Goal: Information Seeking & Learning: Learn about a topic

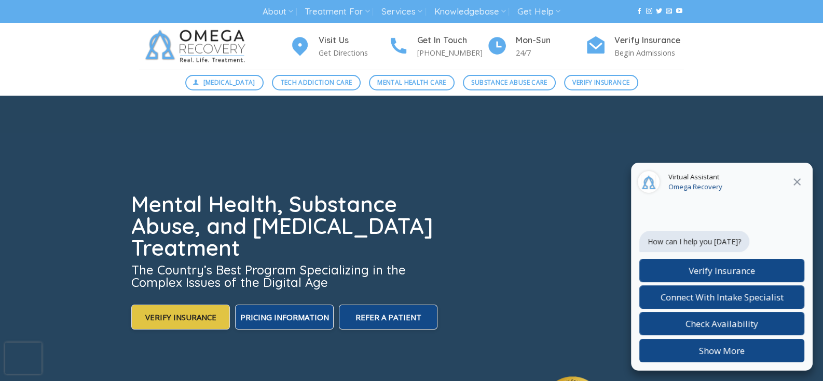
click at [210, 315] on span "Verify Insurance" at bounding box center [180, 316] width 71 height 10
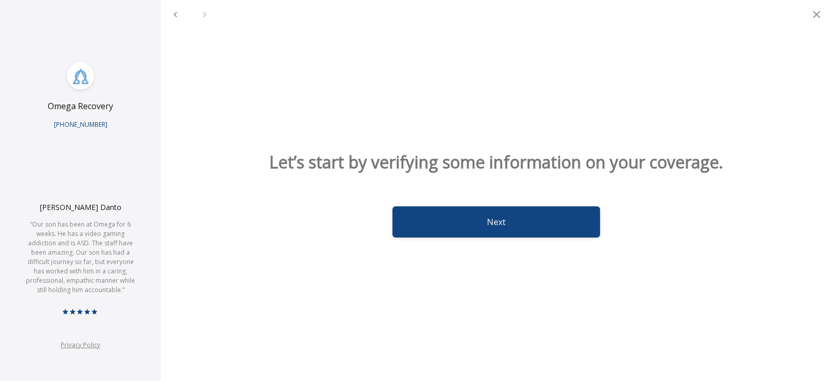
click at [506, 221] on button "Next" at bounding box center [496, 221] width 208 height 31
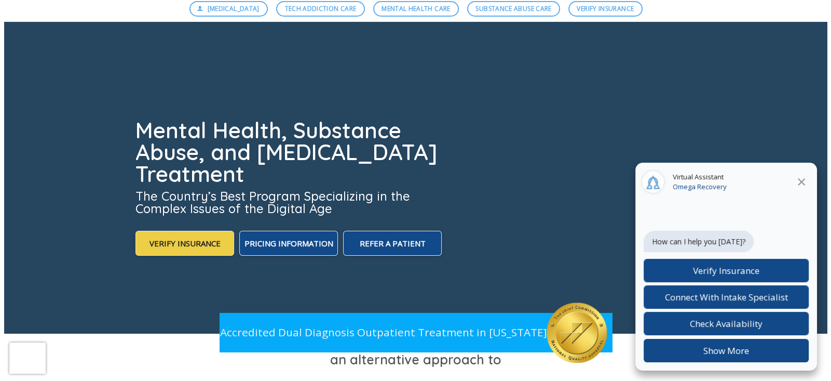
scroll to position [78, 0]
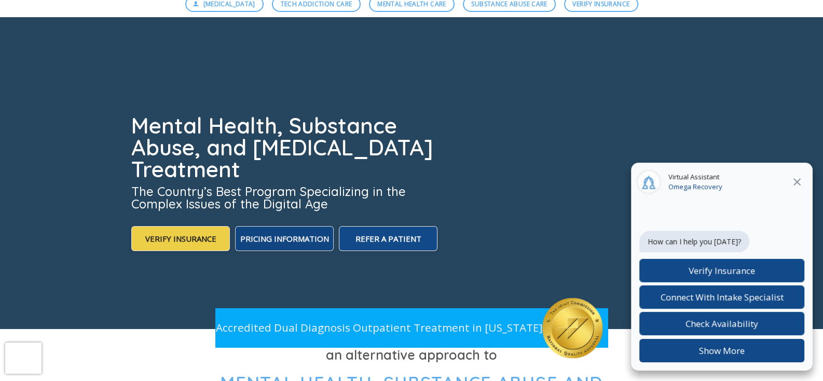
click at [313, 236] on span "Pricing Information" at bounding box center [284, 238] width 89 height 10
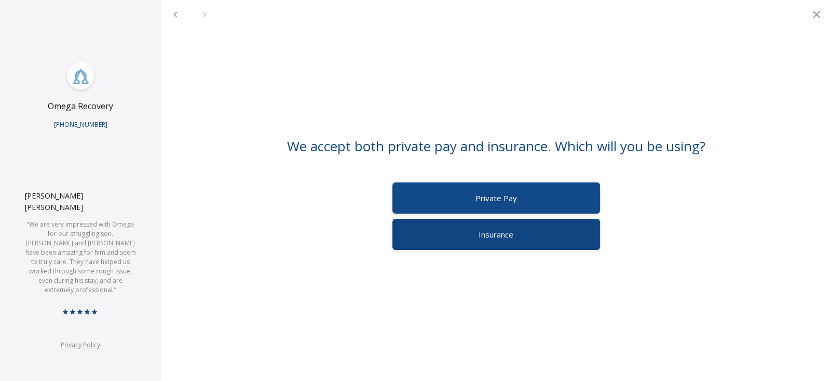
click at [467, 235] on label "Insurance" at bounding box center [496, 234] width 208 height 31
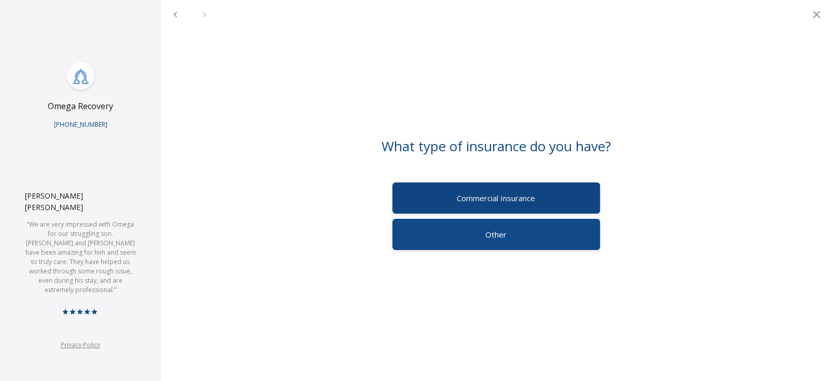
click at [501, 199] on span "Commercial Insurance" at bounding box center [496, 198] width 78 height 10
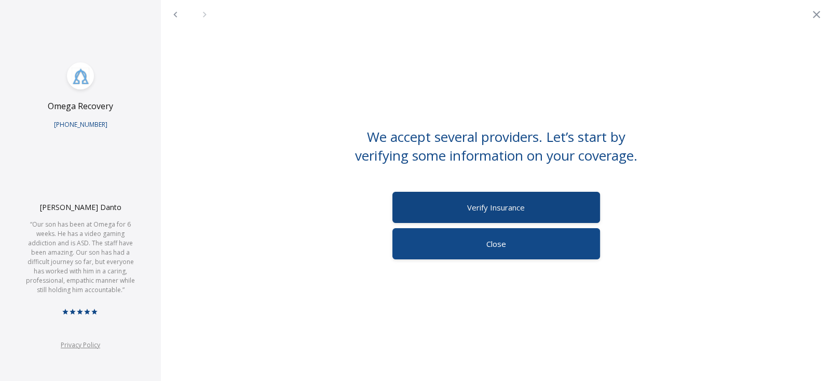
click at [500, 207] on span "Verify Insurance" at bounding box center [496, 207] width 58 height 10
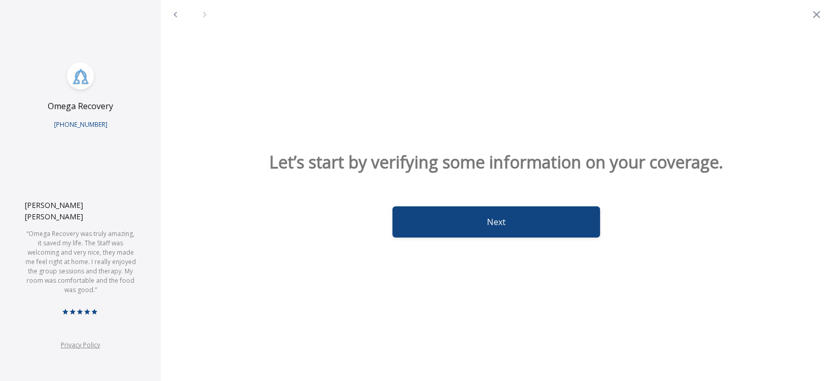
click at [498, 226] on button "Next" at bounding box center [496, 221] width 208 height 31
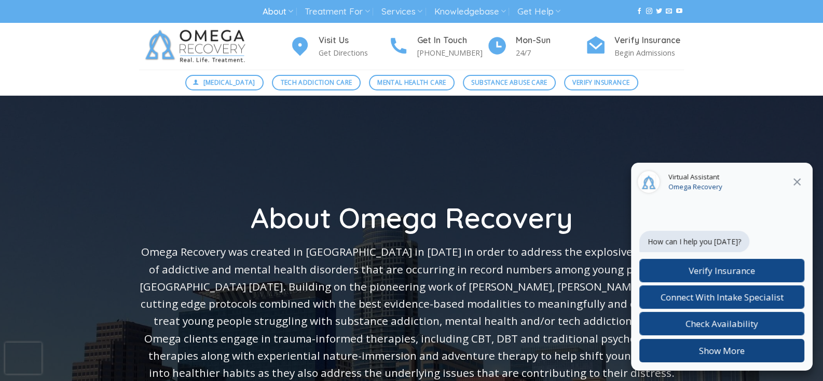
click at [760, 343] on button "Show More" at bounding box center [722, 349] width 165 height 23
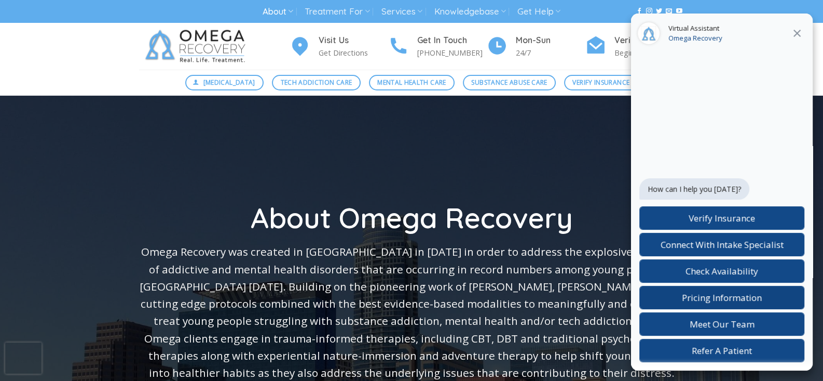
click at [752, 297] on span "Pricing Information" at bounding box center [722, 297] width 80 height 12
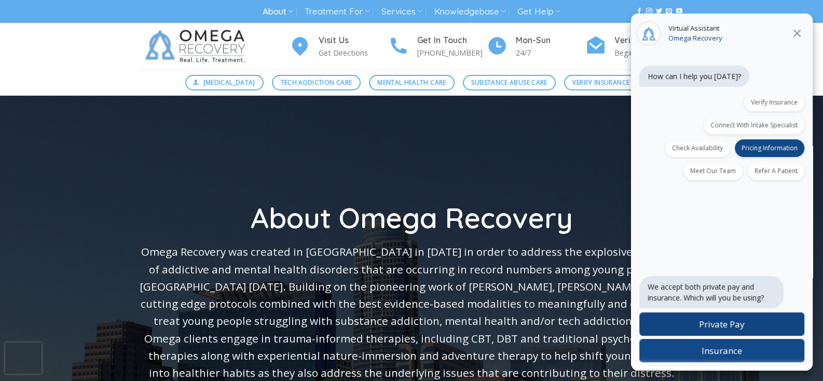
click at [754, 328] on label "Private Pay" at bounding box center [722, 323] width 165 height 23
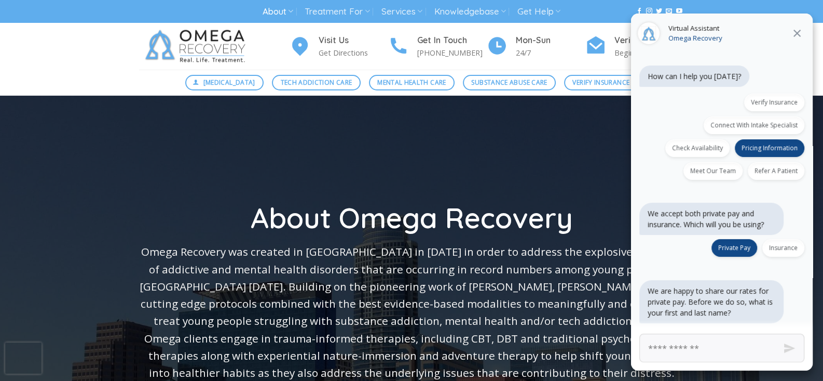
click at [794, 33] on icon at bounding box center [797, 33] width 12 height 12
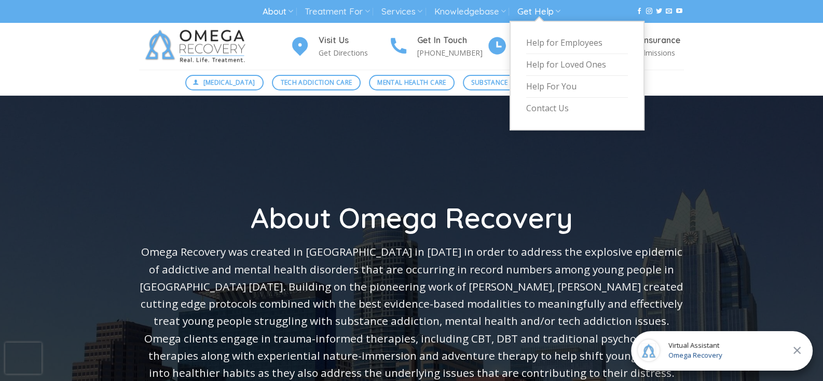
click at [558, 9] on icon at bounding box center [557, 11] width 5 height 10
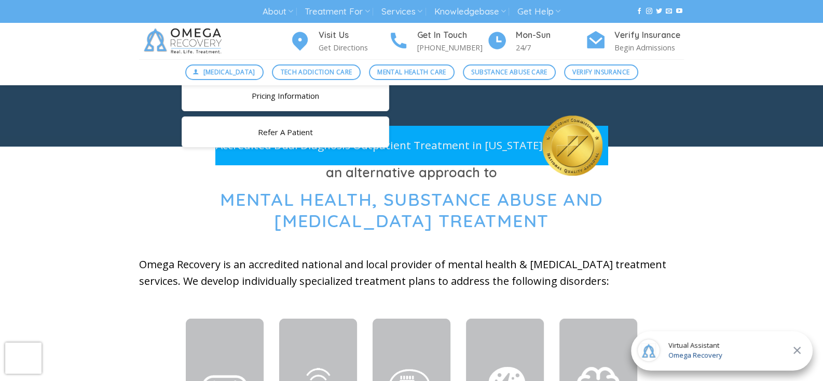
scroll to position [314, 0]
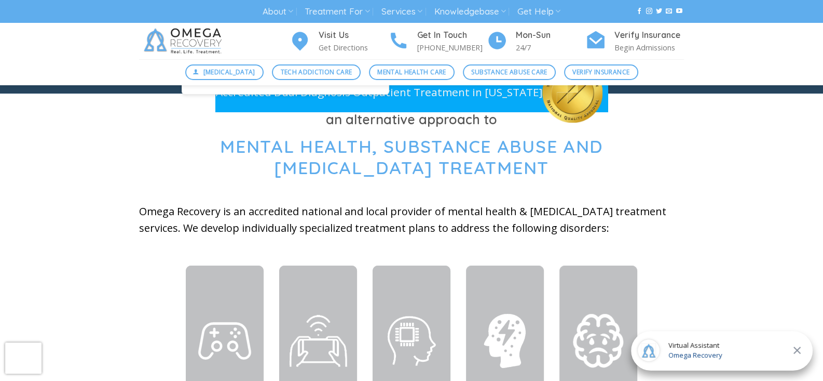
drag, startPoint x: 821, startPoint y: 61, endPoint x: 822, endPoint y: 74, distance: 12.5
click at [822, 74] on div "Digital Detox Tech Addiction Care Mental Health Care Substance Abuse Care Verif…" at bounding box center [411, 72] width 823 height 26
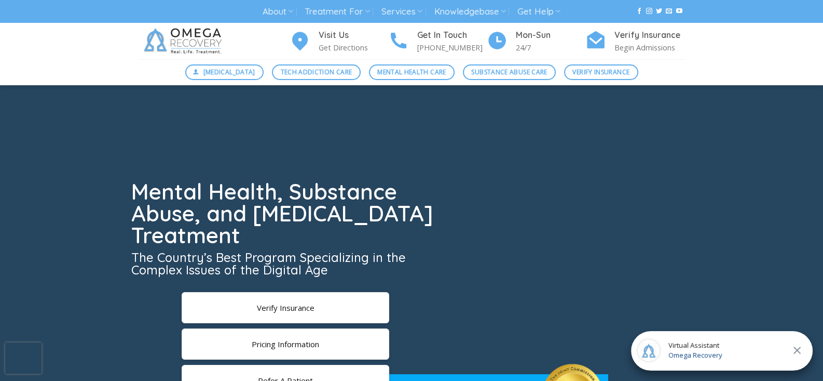
scroll to position [0, 0]
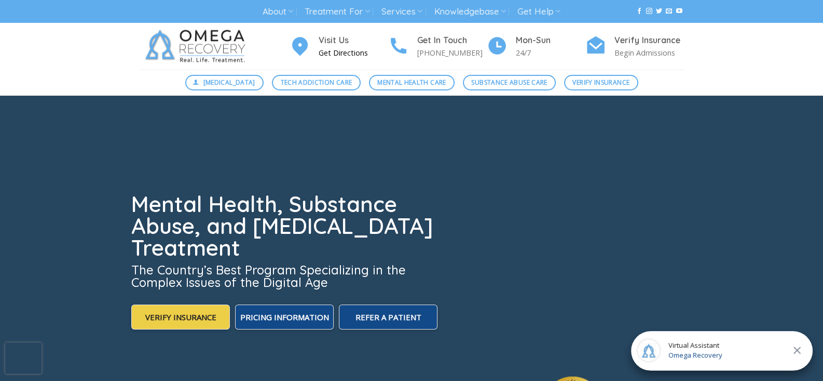
click at [337, 50] on p "Get Directions" at bounding box center [354, 53] width 70 height 12
